Goal: Transaction & Acquisition: Purchase product/service

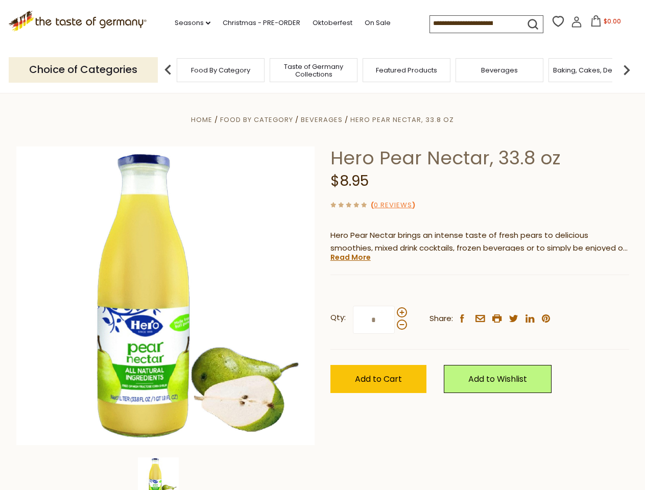
click at [322, 245] on div "Home Food By Category [GEOGRAPHIC_DATA] Hero Pear Nectar, 33.8 oz Hero Pear Nec…" at bounding box center [323, 309] width 628 height 393
click at [188, 23] on link "Seasons dropdown_arrow" at bounding box center [193, 22] width 36 height 11
click at [603, 24] on span "$0.00" at bounding box center [611, 21] width 17 height 9
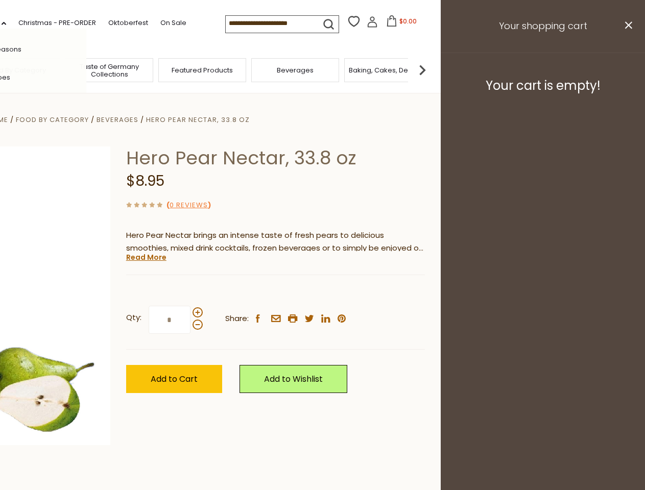
click at [168, 69] on div "Featured Products" at bounding box center [202, 70] width 88 height 24
click at [626, 69] on footer "Your cart is empty!" at bounding box center [542, 86] width 204 height 66
click at [322, 291] on div "Qty: * Share: facebook email printer twitter linkedin pinterest" at bounding box center [275, 319] width 299 height 59
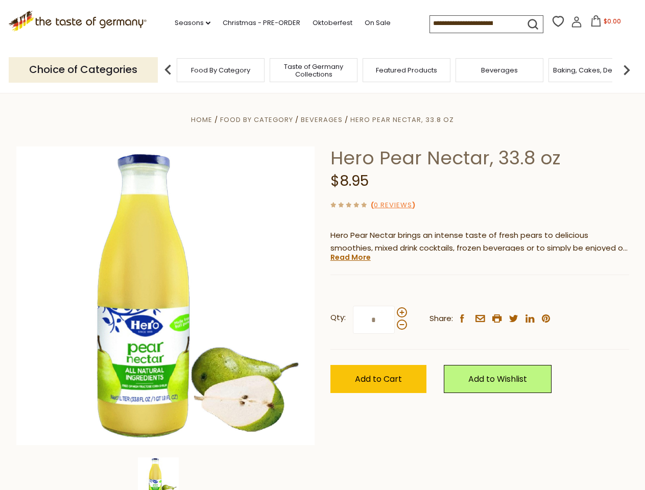
click at [165, 474] on div "Home Food By Category [GEOGRAPHIC_DATA] Hero Pear Nectar, 33.8 oz Hero Pear Nec…" at bounding box center [323, 309] width 628 height 393
click at [165, 474] on img at bounding box center [158, 477] width 41 height 41
click at [350, 257] on link "Read More" at bounding box center [350, 257] width 40 height 10
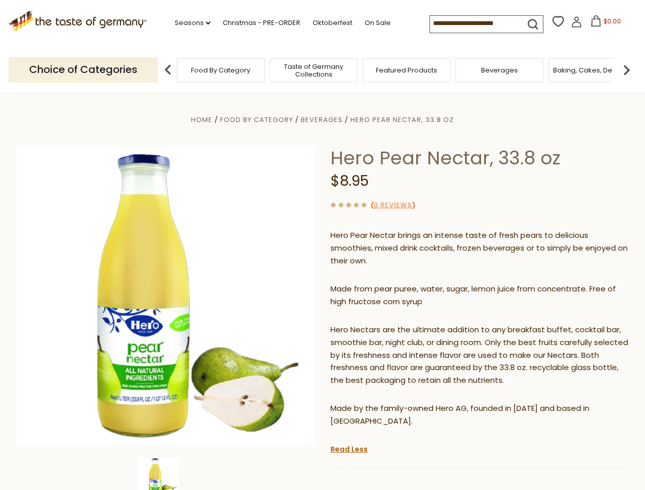
click at [401, 324] on p "Hero Nectars are the ultimate addition to any breakfast buffet, cocktail bar, s…" at bounding box center [479, 356] width 299 height 64
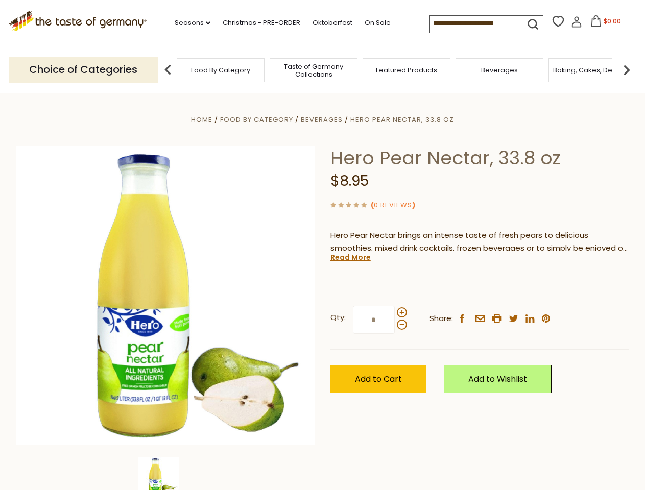
click at [322, 245] on div "Home Food By Category [GEOGRAPHIC_DATA] Hero Pear Nectar, 33.8 oz Hero Pear Nec…" at bounding box center [323, 309] width 628 height 393
click at [188, 23] on link "Seasons dropdown_arrow" at bounding box center [193, 22] width 36 height 11
click at [474, 23] on input at bounding box center [473, 23] width 86 height 14
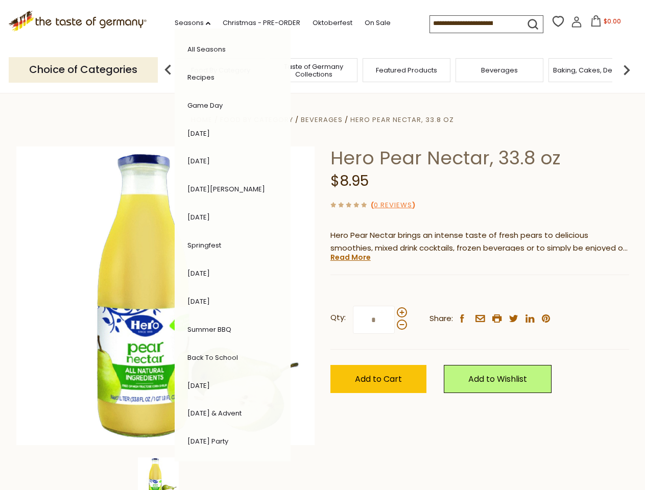
click at [603, 24] on span "$0.00" at bounding box center [611, 21] width 17 height 9
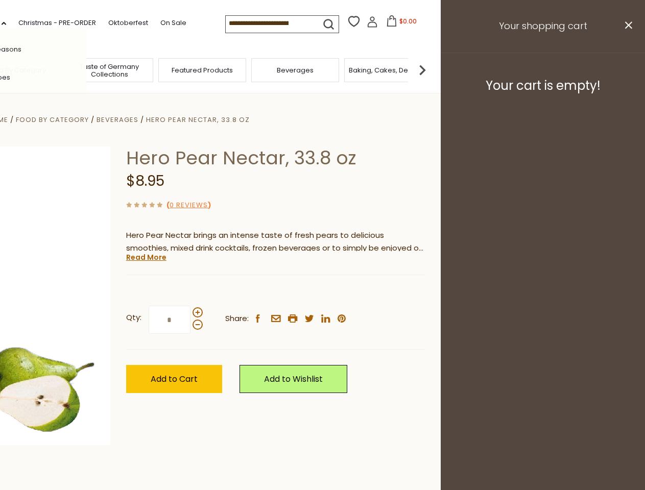
click at [168, 69] on header "Free Shipping Starts at $80.00. Varies by Region. Exclusions Apply. Click here …" at bounding box center [118, 46] width 645 height 93
click at [626, 69] on footer "Your cart is empty!" at bounding box center [542, 86] width 204 height 66
click at [322, 291] on div "Qty: * Share: facebook email printer twitter linkedin pinterest" at bounding box center [275, 319] width 299 height 59
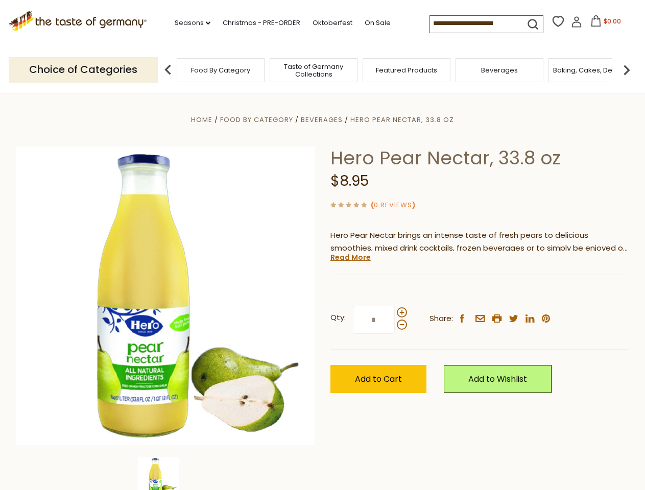
click at [165, 474] on div "Home Food By Category [GEOGRAPHIC_DATA] Hero Pear Nectar, 33.8 oz Hero Pear Nec…" at bounding box center [323, 309] width 628 height 393
click at [165, 474] on img at bounding box center [158, 477] width 41 height 41
click at [350, 257] on link "Read More" at bounding box center [350, 257] width 40 height 10
